Goal: Browse casually

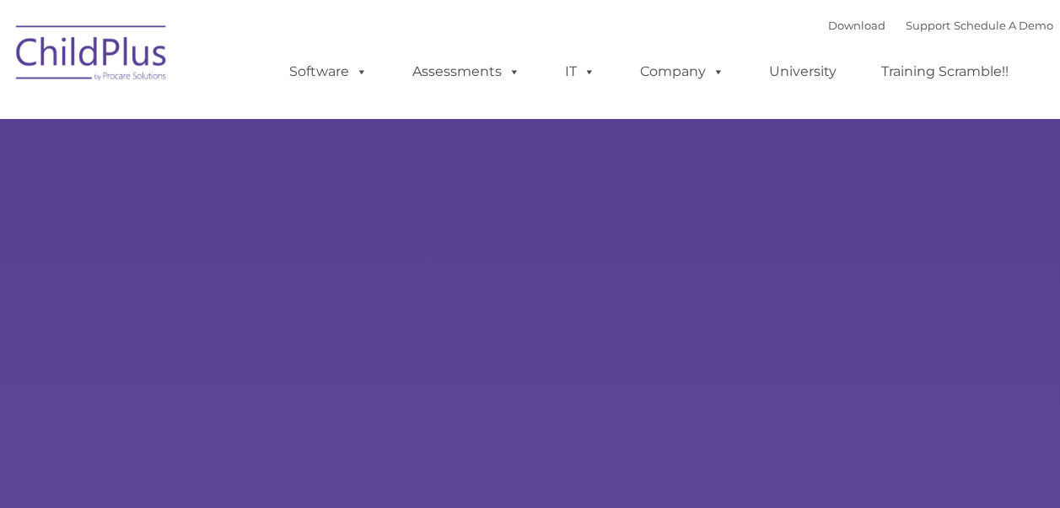
select select "MEDIUM"
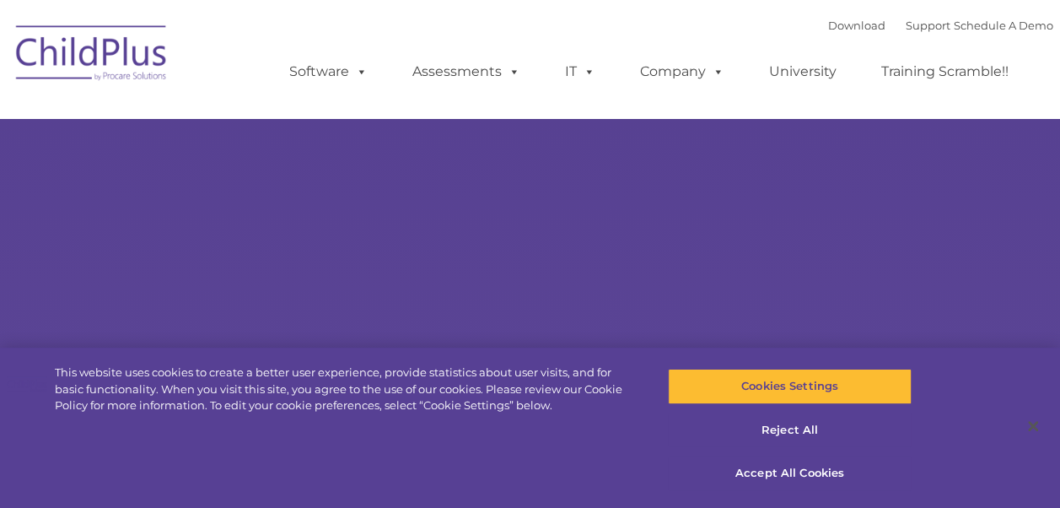
click at [86, 37] on img at bounding box center [92, 55] width 169 height 84
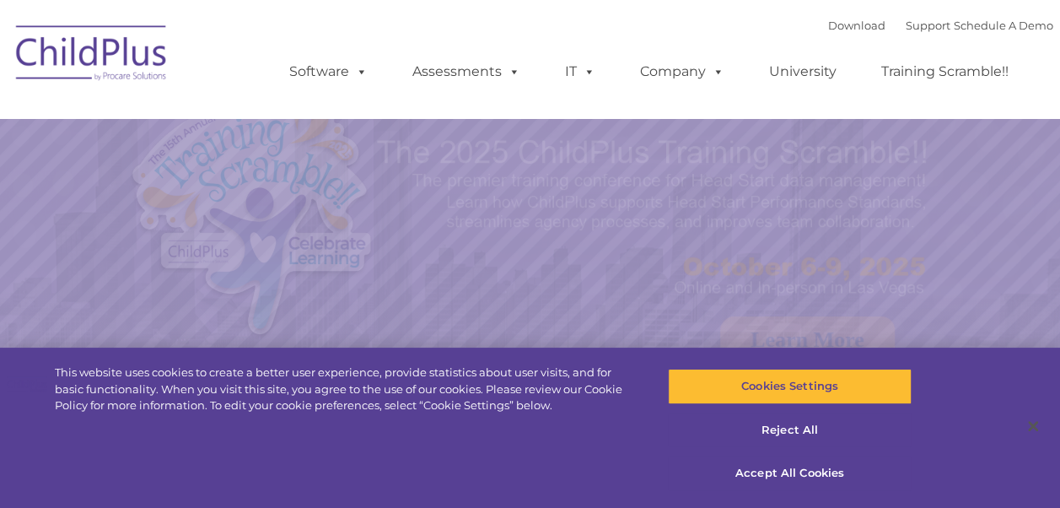
select select "MEDIUM"
